Goal: Transaction & Acquisition: Purchase product/service

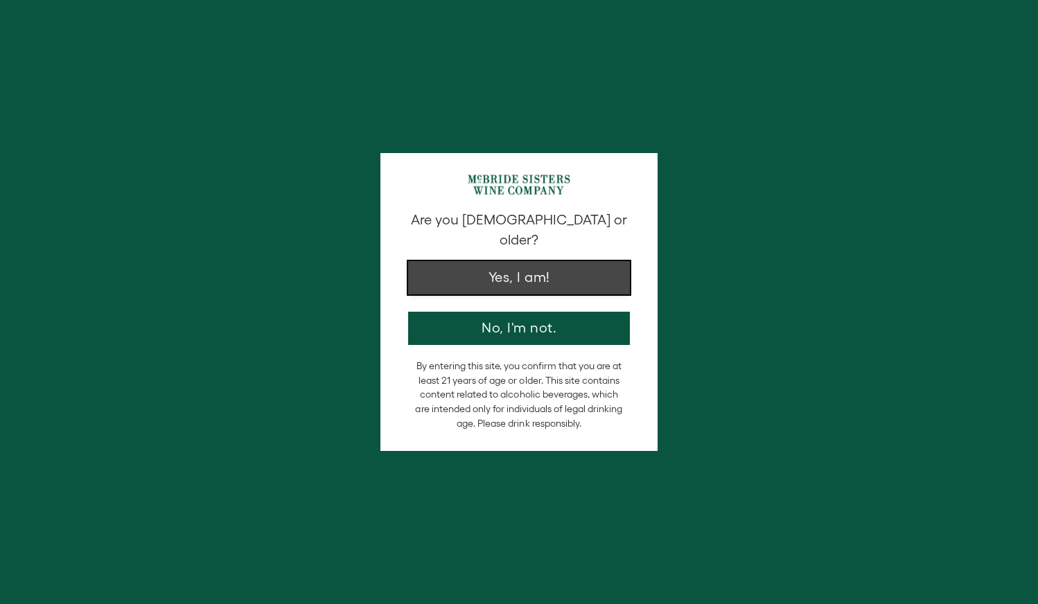
click at [505, 270] on button "Yes, I am!" at bounding box center [519, 277] width 222 height 33
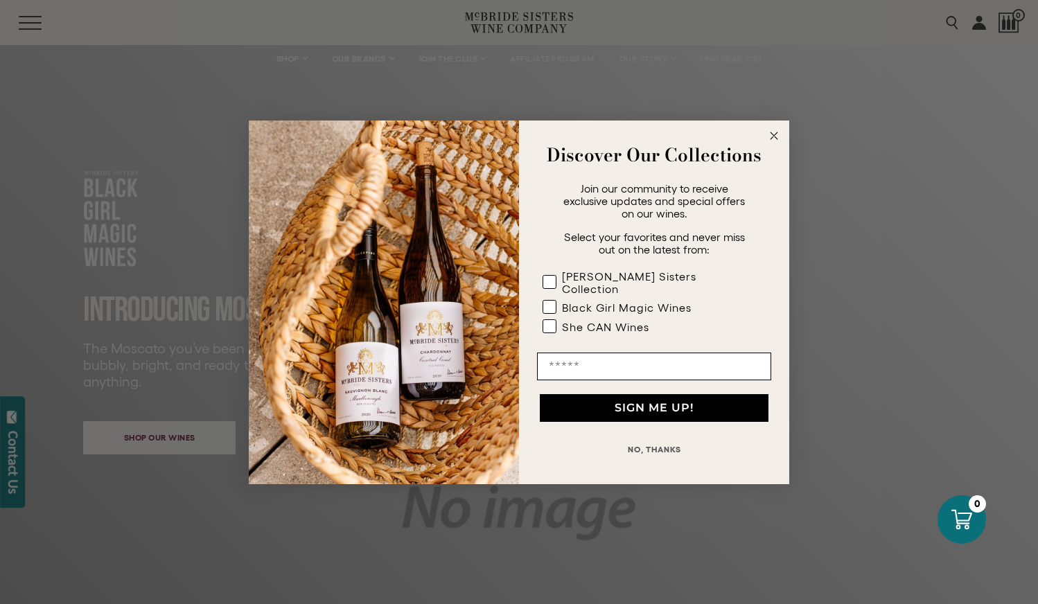
click at [778, 135] on circle "Close dialog" at bounding box center [774, 136] width 16 height 16
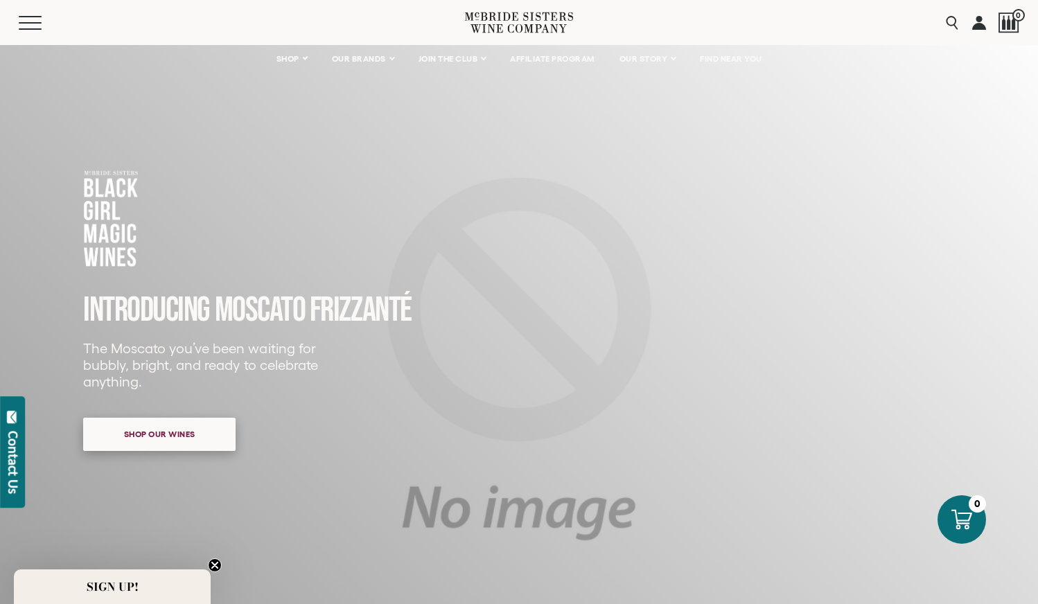
click at [184, 435] on span "Shop our wines" at bounding box center [160, 434] width 120 height 27
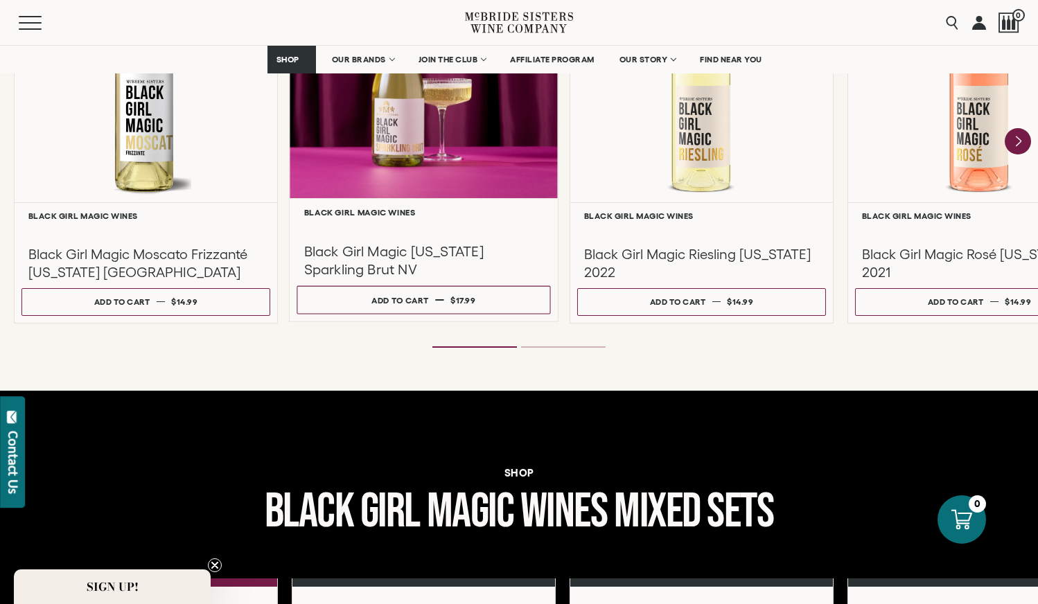
scroll to position [1368, 0]
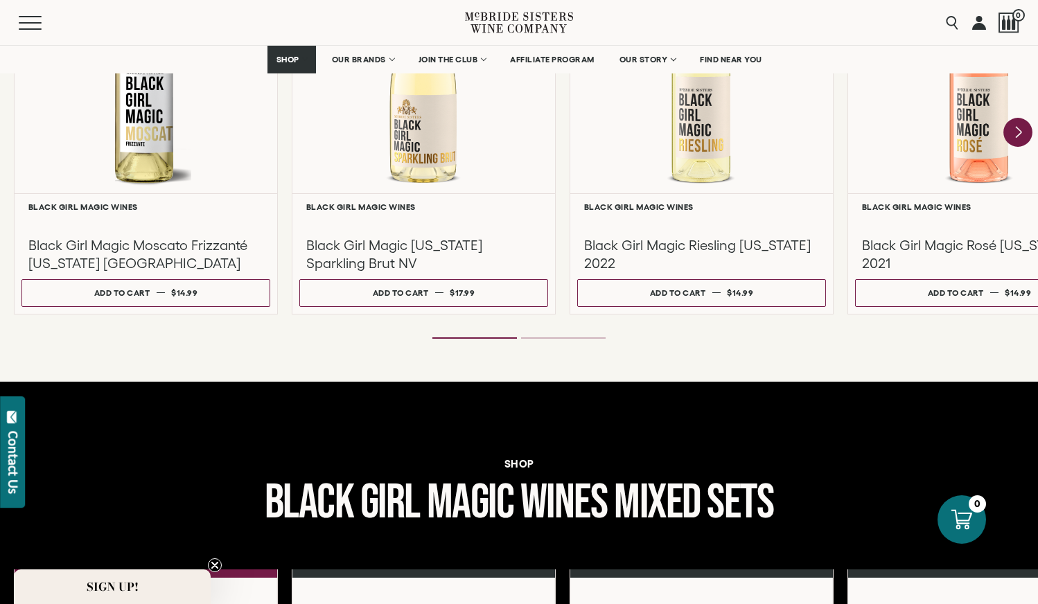
click at [1015, 132] on icon "Next" at bounding box center [1017, 132] width 29 height 29
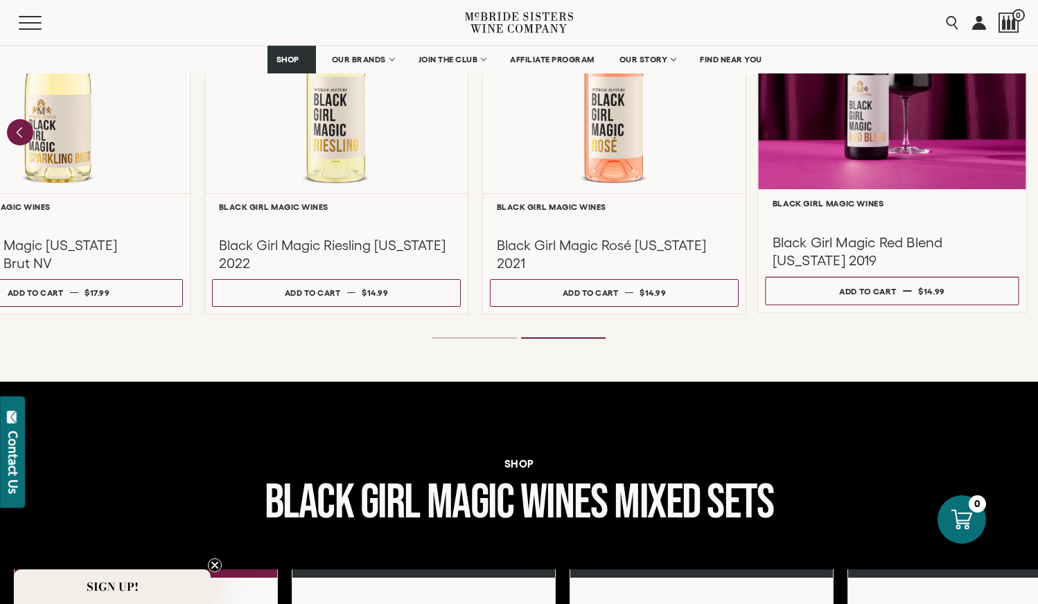
click at [1015, 132] on div at bounding box center [892, 55] width 268 height 267
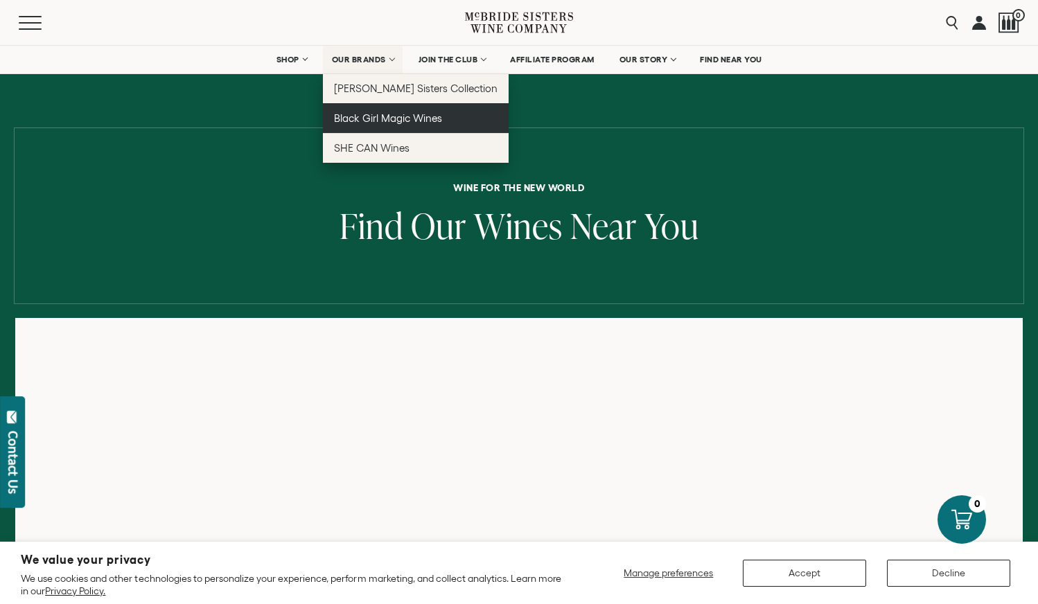
click at [382, 117] on span "Black Girl Magic Wines" at bounding box center [388, 118] width 108 height 12
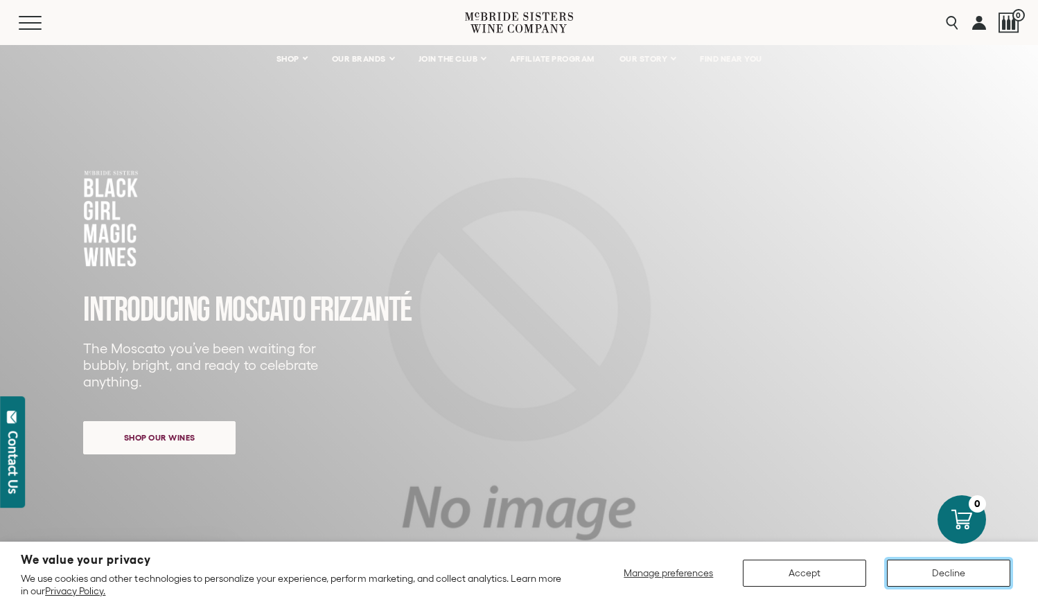
click at [985, 571] on button "Decline" at bounding box center [948, 573] width 123 height 27
